Goal: Book appointment/travel/reservation

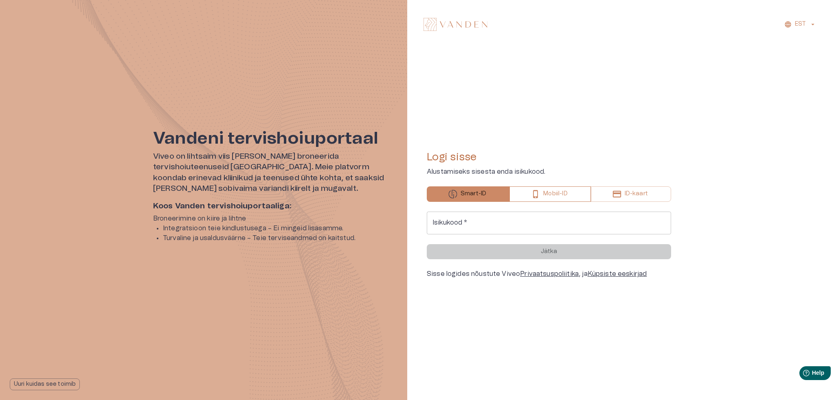
click at [570, 187] on button "Mobiil-ID" at bounding box center [549, 193] width 81 height 15
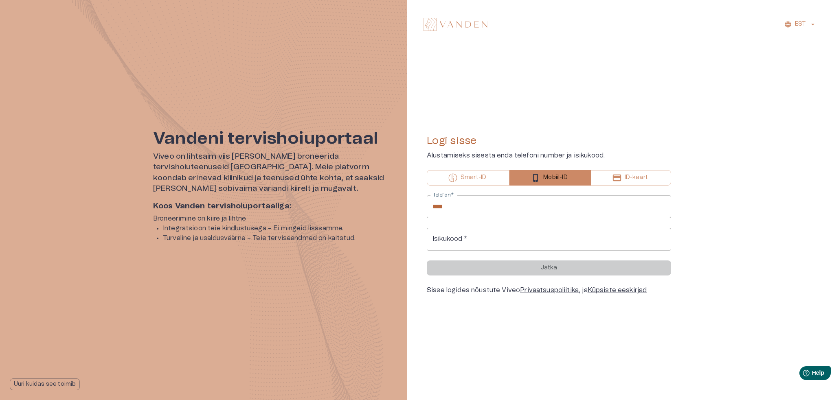
click at [555, 198] on input "****" at bounding box center [549, 206] width 244 height 23
type input "**********"
click at [496, 237] on input "Isikukood   *" at bounding box center [549, 239] width 244 height 23
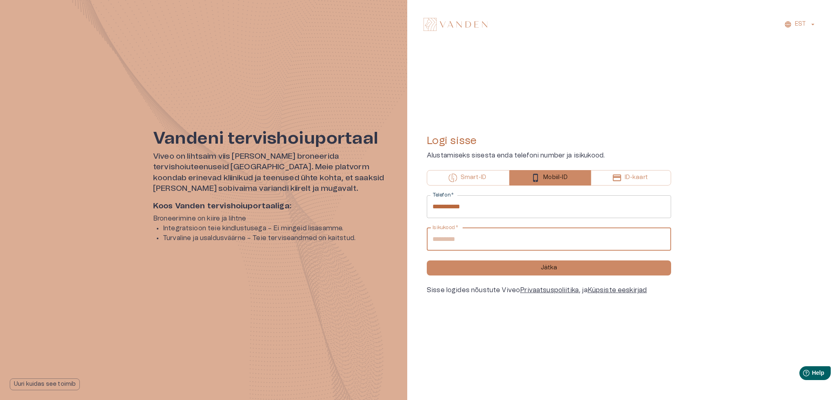
type input "**********"
click at [427, 260] on button "Jätka" at bounding box center [549, 267] width 244 height 15
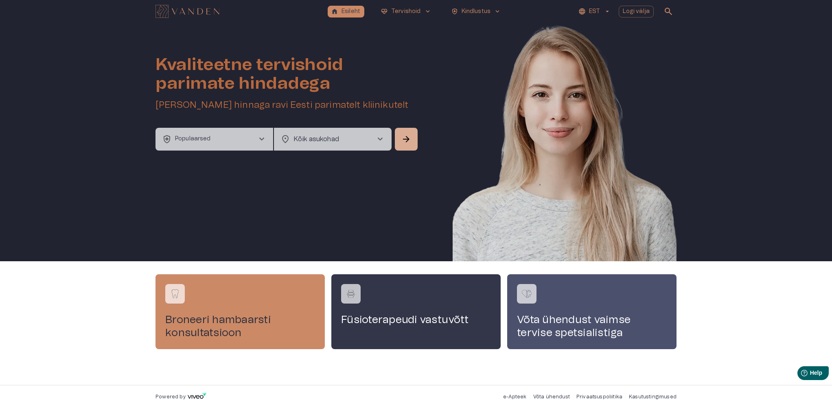
click at [258, 140] on span "chevron_right" at bounding box center [262, 139] width 10 height 10
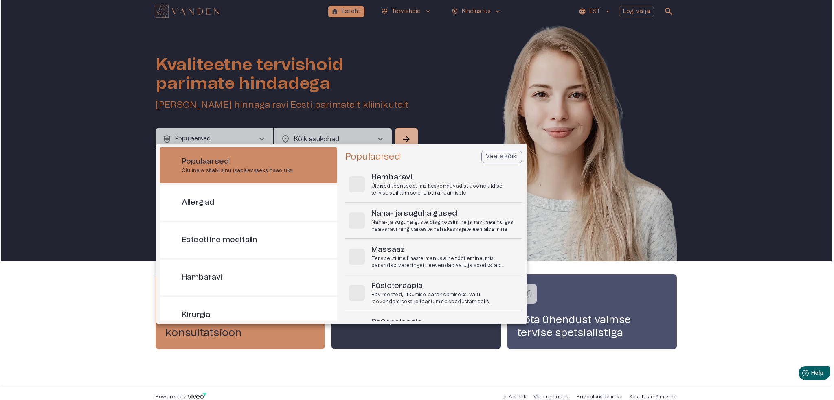
scroll to position [8, 0]
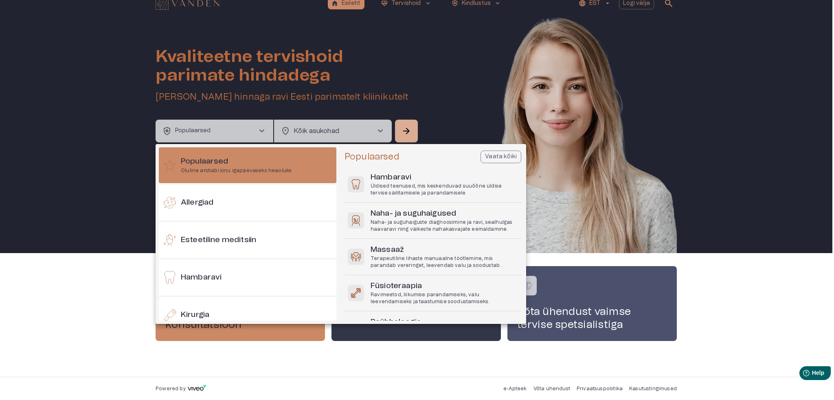
click at [378, 129] on div at bounding box center [417, 200] width 834 height 400
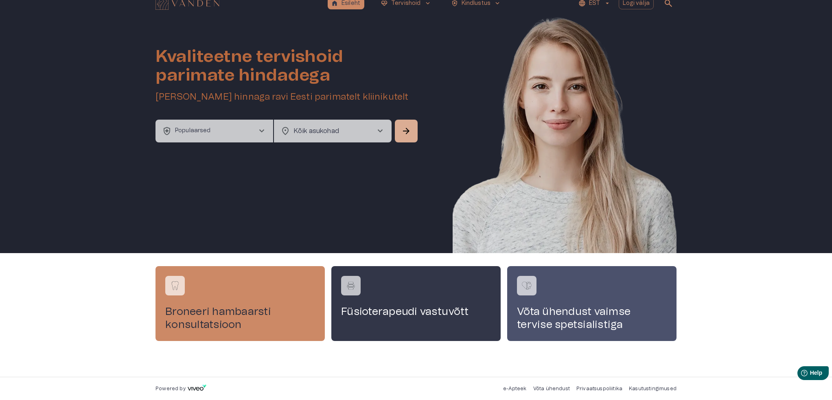
click at [378, 129] on span "chevron_right" at bounding box center [380, 131] width 10 height 10
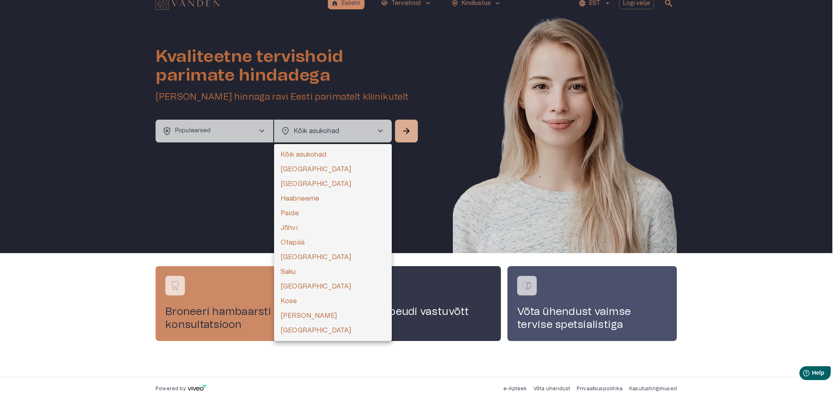
click at [324, 162] on li "[GEOGRAPHIC_DATA]" at bounding box center [333, 169] width 118 height 15
type input "**********"
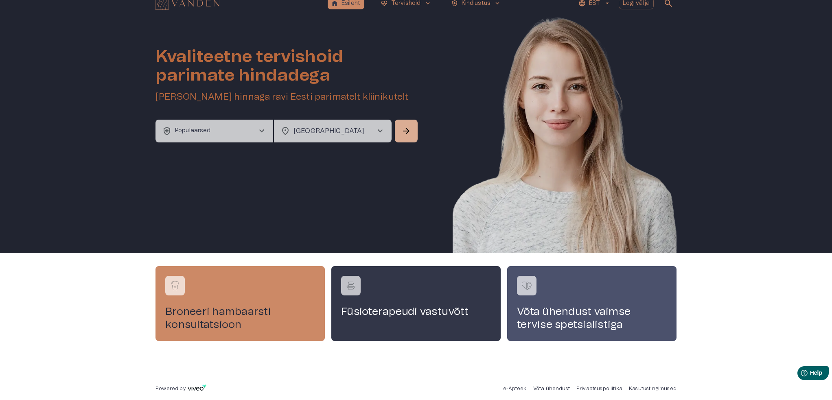
click at [264, 133] on span "chevron_right" at bounding box center [262, 131] width 10 height 10
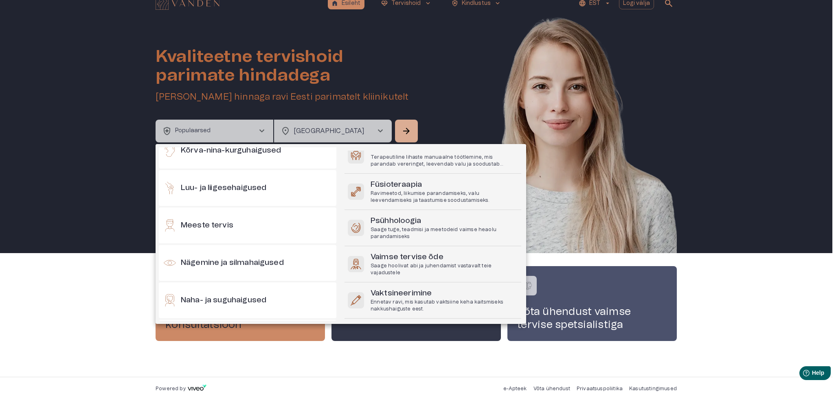
scroll to position [285, 0]
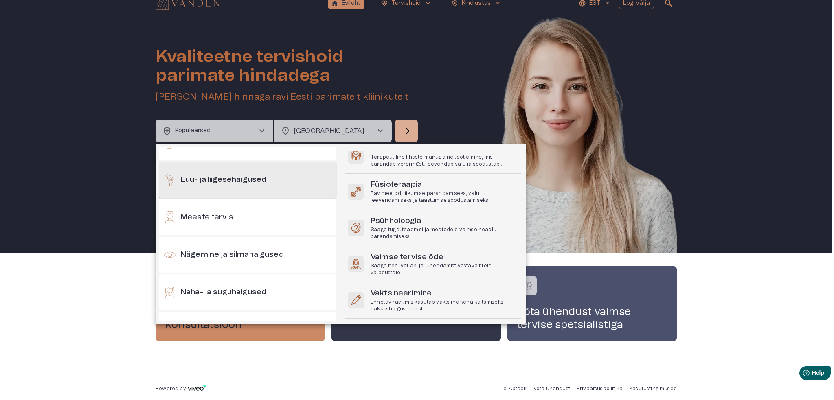
click at [256, 182] on h6 "Luu- ja liigesehaigused" at bounding box center [223, 180] width 85 height 11
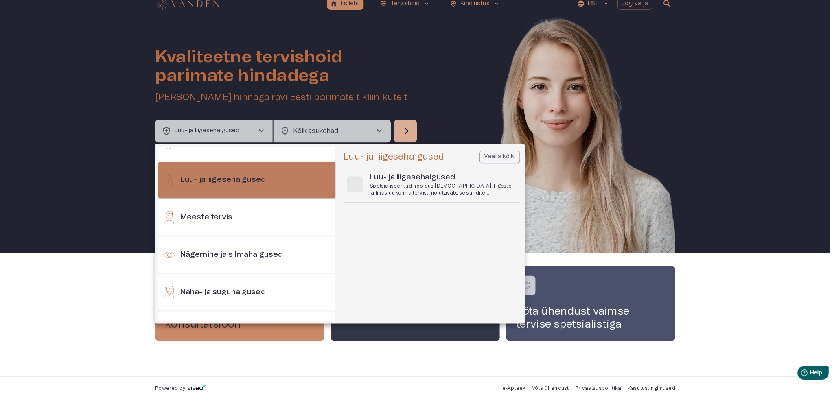
scroll to position [0, 0]
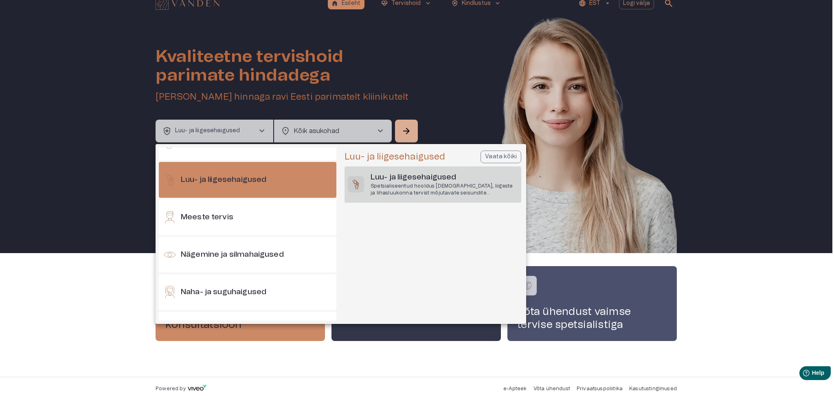
click at [365, 175] on div "[PERSON_NAME] liigesehaigused Spetsialiseeritud hooldus luude, liigeste ja liha…" at bounding box center [432, 184] width 177 height 36
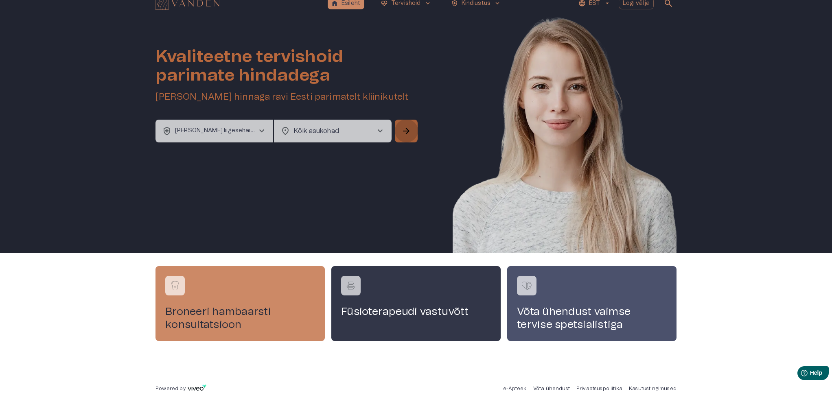
click at [407, 127] on span "arrow_forward" at bounding box center [406, 131] width 10 height 10
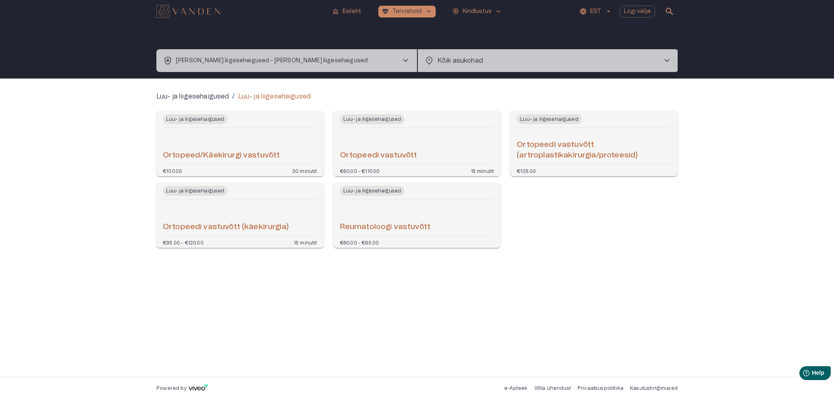
click at [392, 152] on h6 "Ortopeedi vastuvõtt" at bounding box center [378, 155] width 77 height 11
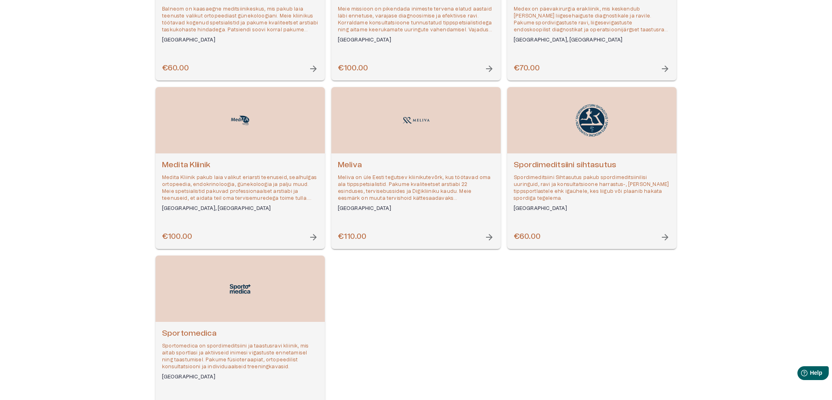
scroll to position [203, 0]
click at [487, 238] on span "arrow_forward" at bounding box center [489, 237] width 10 height 10
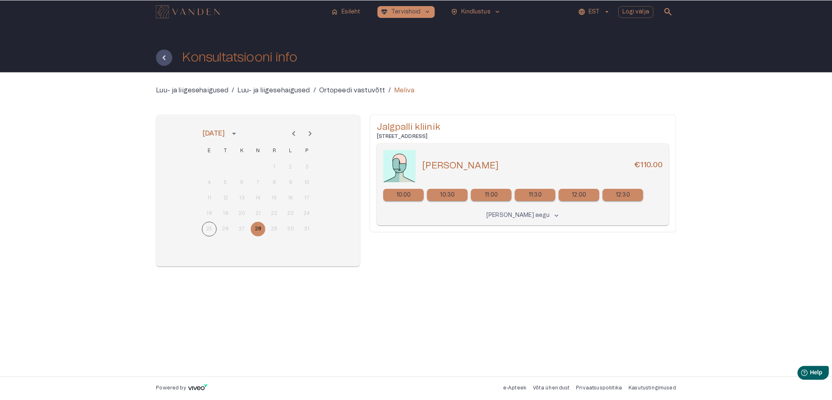
scroll to position [252, 0]
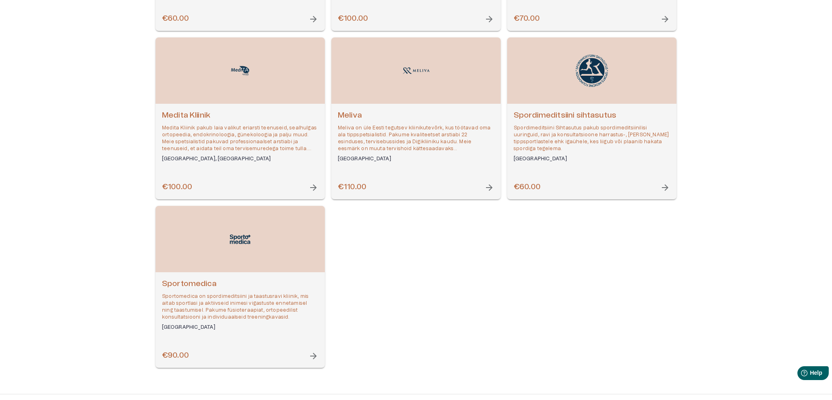
click at [186, 183] on h6 "€100.00" at bounding box center [177, 187] width 30 height 11
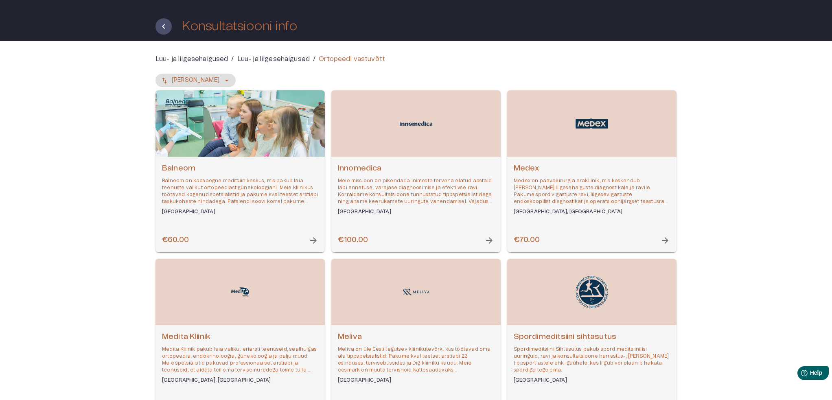
scroll to position [25, 0]
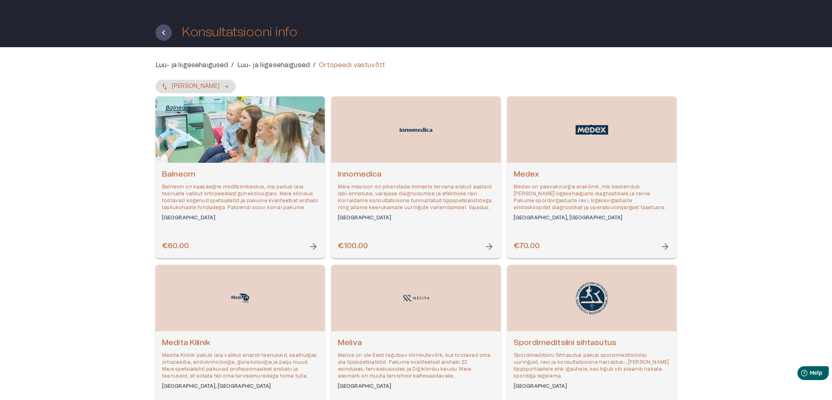
click at [396, 131] on div "Open selected supplier available booking dates" at bounding box center [415, 129] width 169 height 66
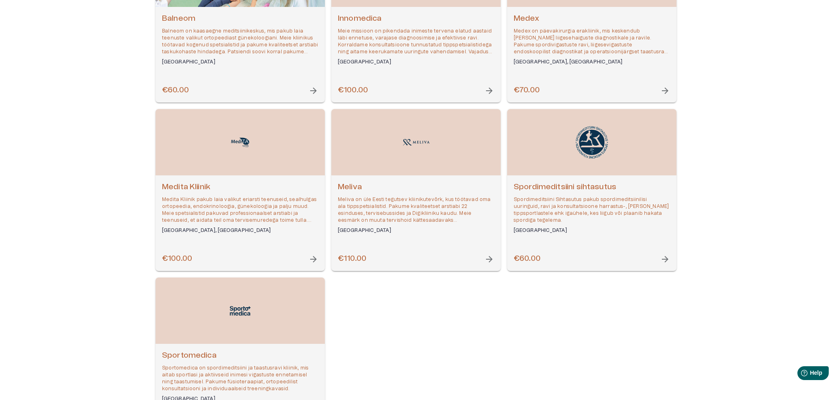
scroll to position [188, 0]
